Goal: Information Seeking & Learning: Learn about a topic

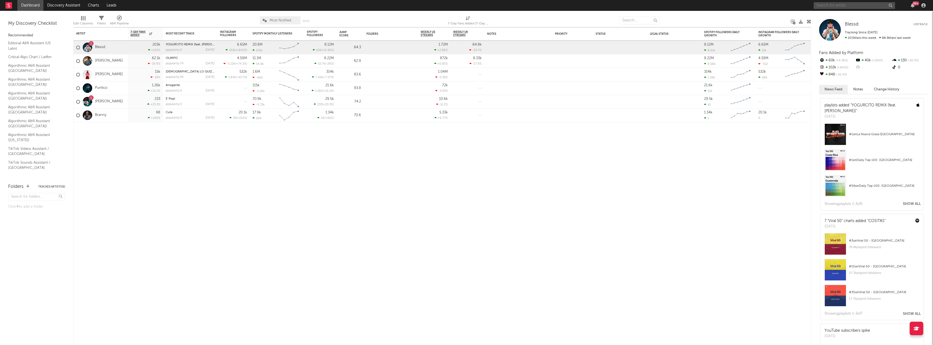
click at [849, 6] on input "text" at bounding box center [854, 5] width 81 height 7
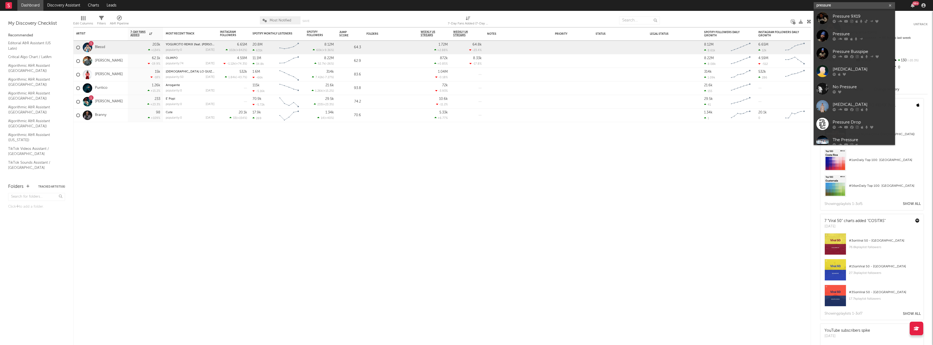
type input "pressure"
click at [846, 14] on div "Pressure 9X19" at bounding box center [863, 16] width 60 height 7
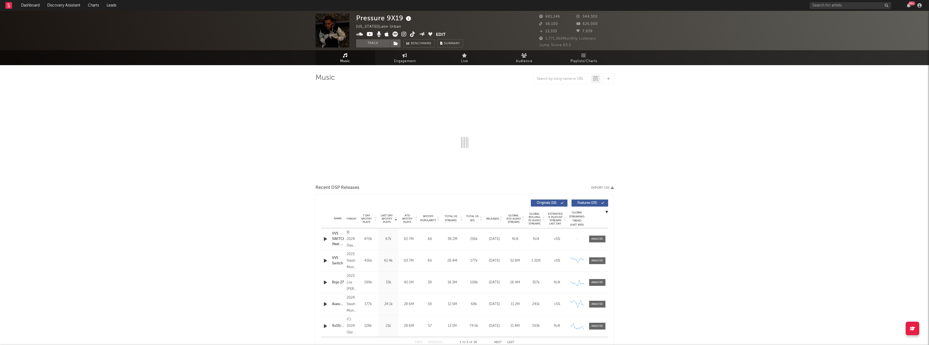
select select "6m"
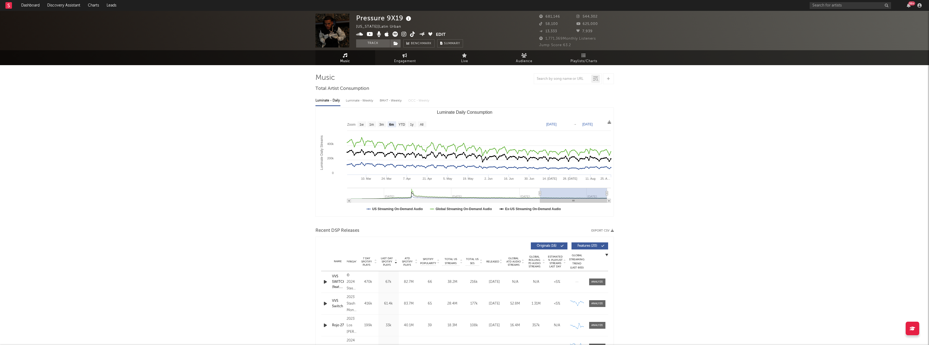
drag, startPoint x: 370, startPoint y: 43, endPoint x: 417, endPoint y: 12, distance: 56.1
click at [370, 43] on button "Track" at bounding box center [373, 43] width 34 height 8
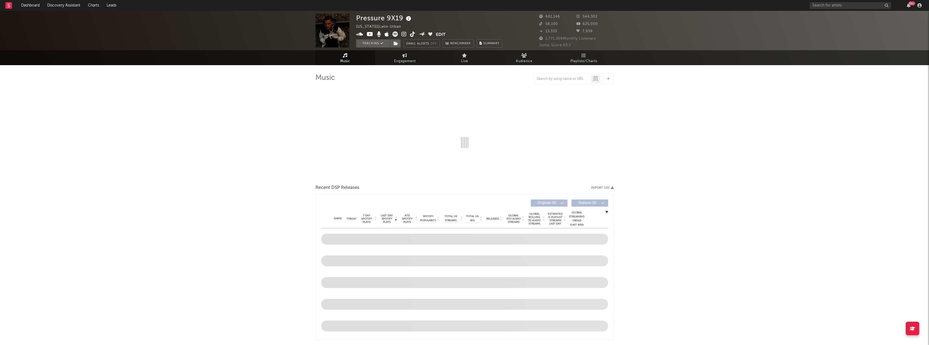
select select "6m"
